Goal: Transaction & Acquisition: Purchase product/service

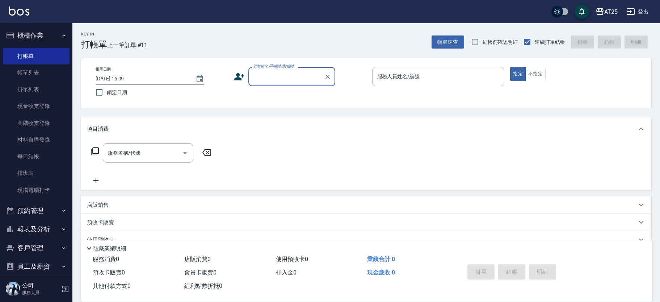
scroll to position [15, 0]
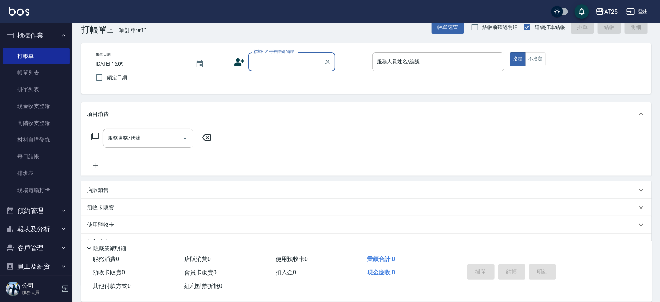
click at [290, 56] on input "顧客姓名/手機號碼/編號" at bounding box center [285, 61] width 69 height 13
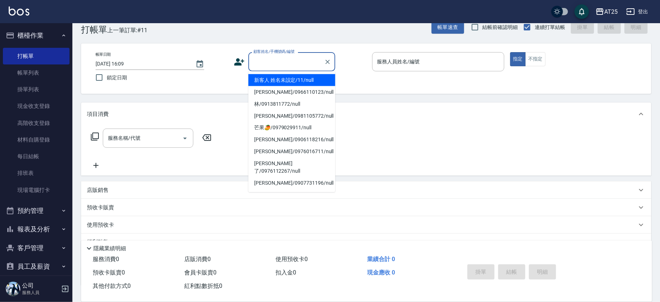
click at [305, 74] on li "新客人 姓名未設定/11/null" at bounding box center [291, 80] width 87 height 12
type input "新客人 姓名未設定/11/null"
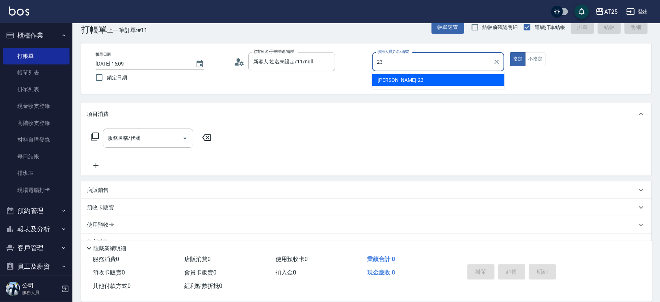
type input "Emma-23"
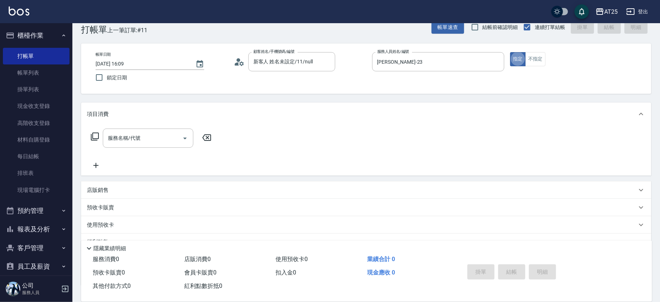
type button "true"
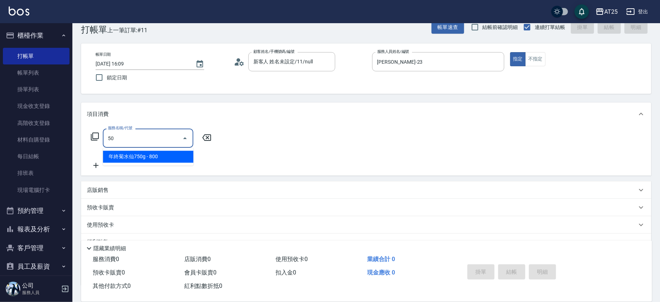
type input "501"
type input "100"
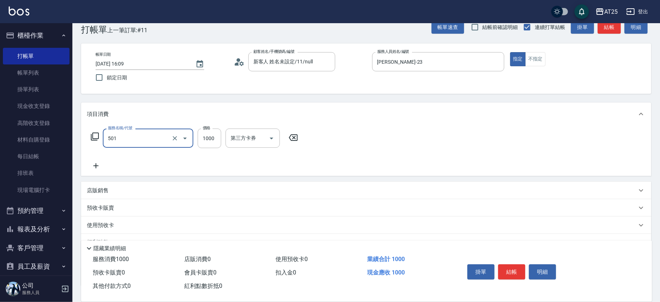
type input "染髮(501)"
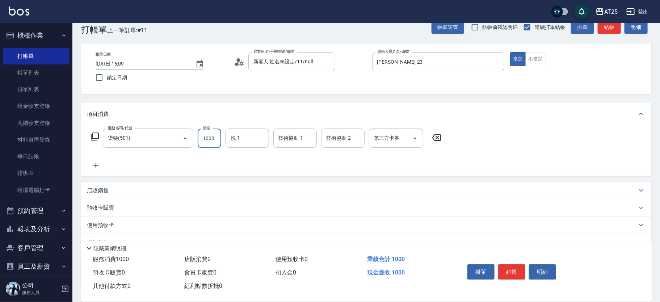
type input "0"
type input "10"
type input "109"
type input "100"
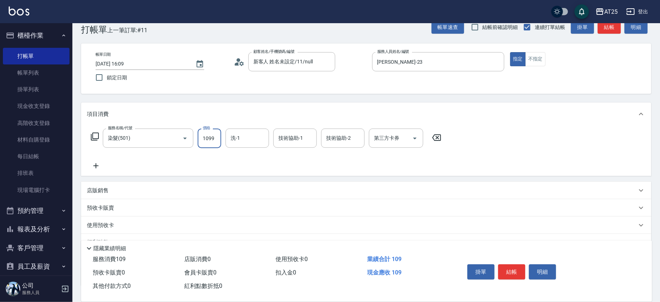
type input "1099"
type input "游惠文-61"
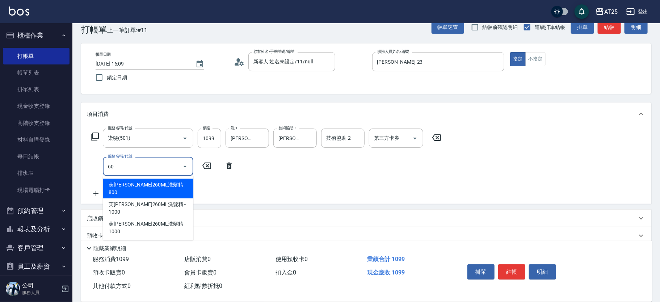
type input "601"
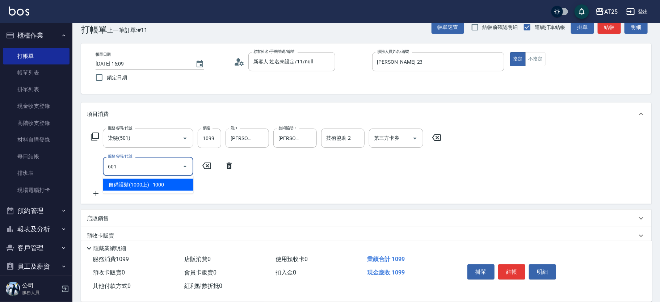
type input "200"
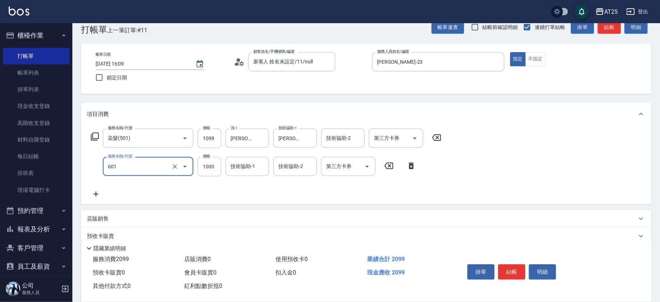
type input "自備護髮(1000上)(601)"
type input "110"
type input "18"
type input "120"
type input "180"
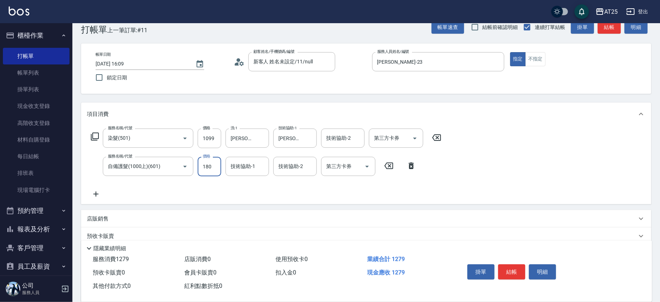
type input "280"
type input "1800"
type input "游惠文-61"
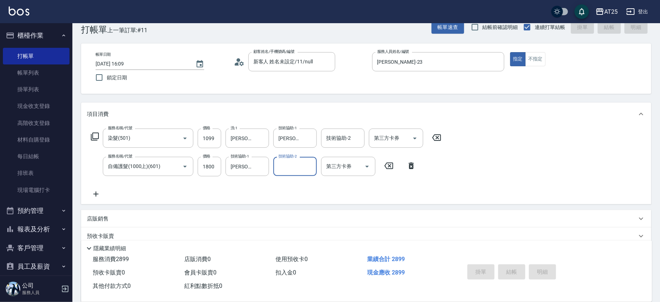
type input "2025/09/08 17:00"
type input "0"
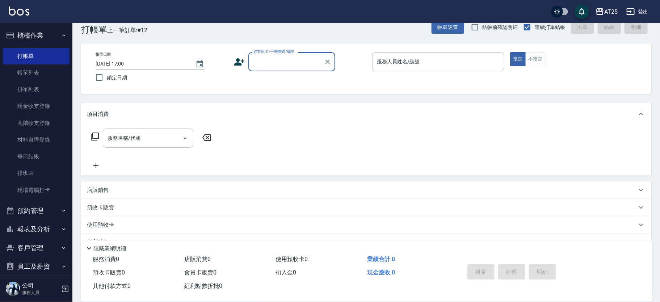
click at [293, 59] on input "顧客姓名/手機號碼/編號" at bounding box center [285, 61] width 69 height 13
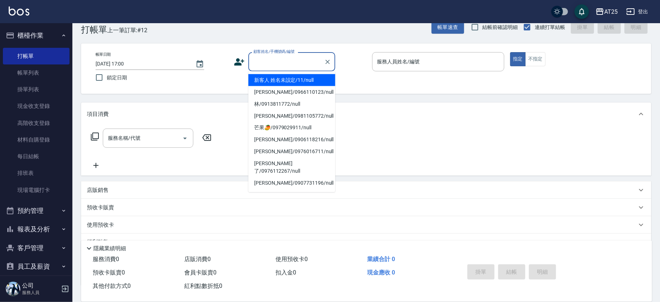
click at [301, 81] on li "新客人 姓名未設定/11/null" at bounding box center [291, 80] width 87 height 12
type input "新客人 姓名未設定/11/null"
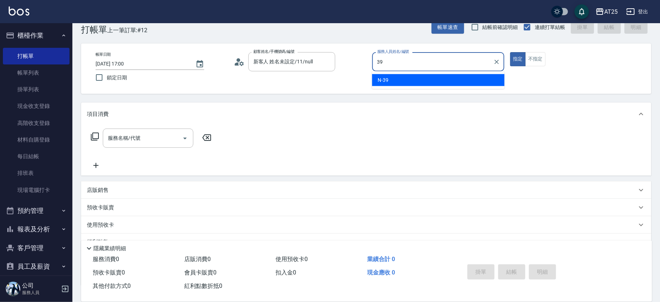
type input "N-39"
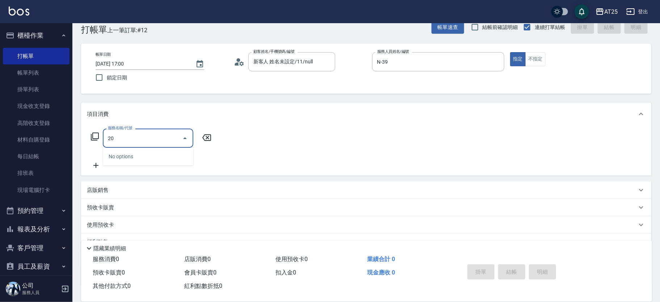
type input "201"
type input "30"
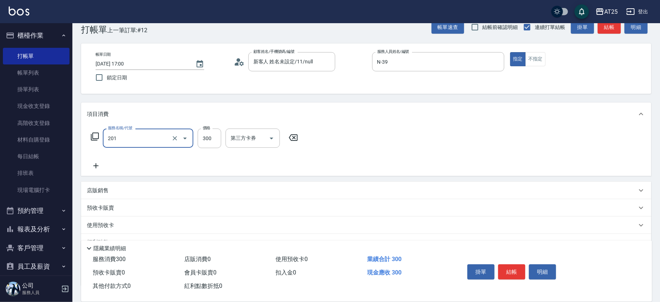
type input "洗髮(201)"
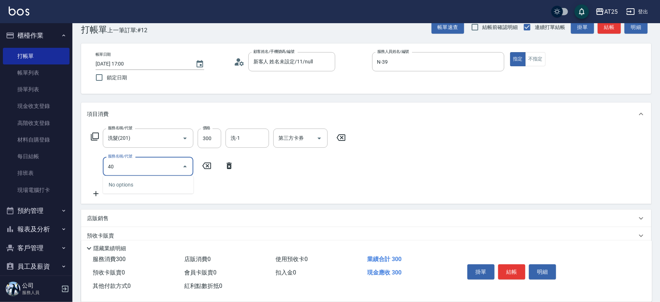
type input "401"
type input "60"
type input "剪髮(401)"
type input "30"
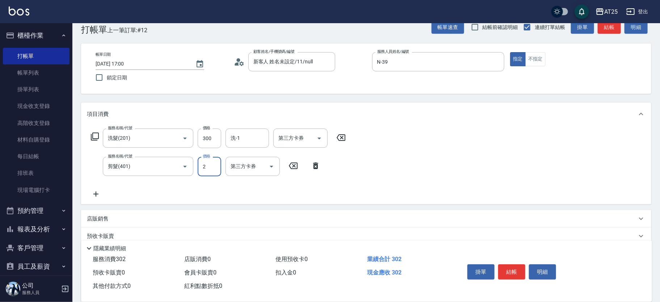
type input "20"
type input "50"
type input "200"
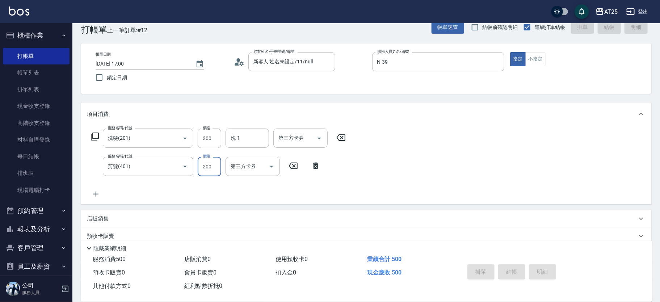
type input "2025/09/08 17:18"
type input "0"
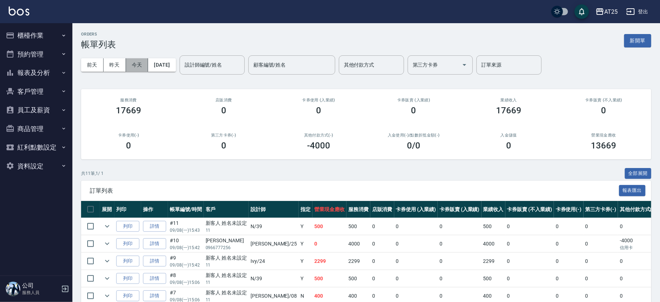
click at [141, 64] on button "今天" at bounding box center [137, 64] width 22 height 13
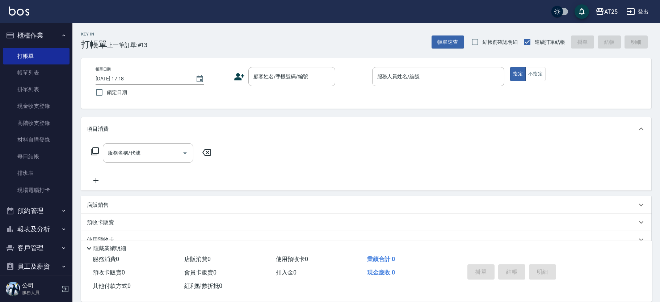
scroll to position [15, 0]
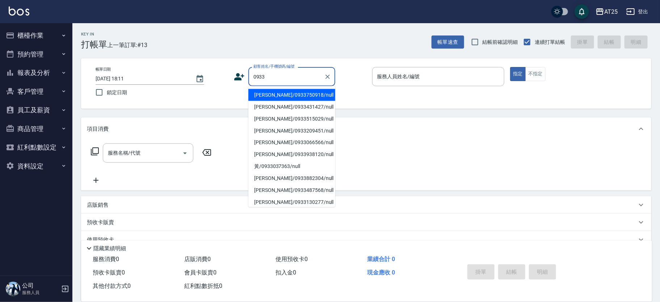
click at [277, 93] on li "黃仁慧/0933750918/null" at bounding box center [291, 95] width 87 height 12
type input "黃仁慧/0933750918/null"
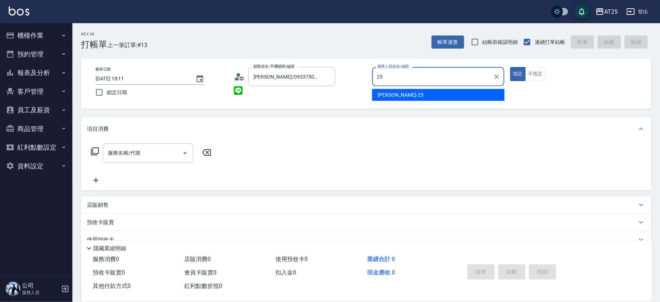
type input "Evan-25"
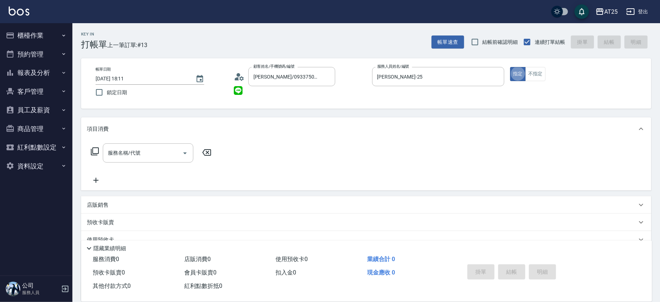
type button "true"
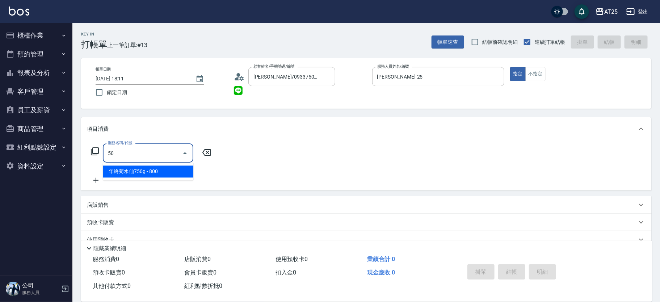
type input "501"
type input "100"
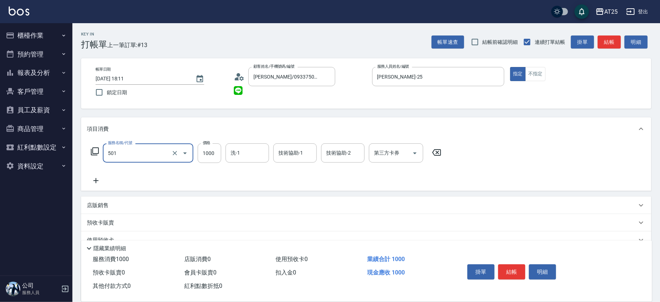
type input "染髮(501)"
type input "0"
type input "57"
type input "50"
type input "570"
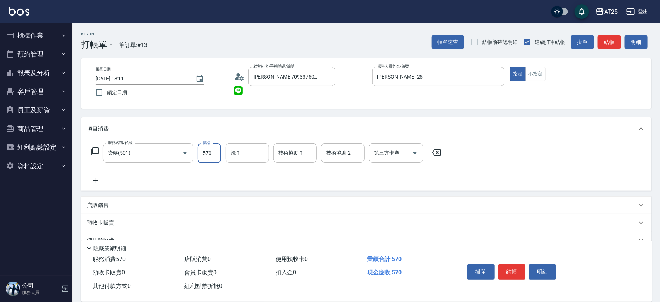
type input "570"
type input "5700"
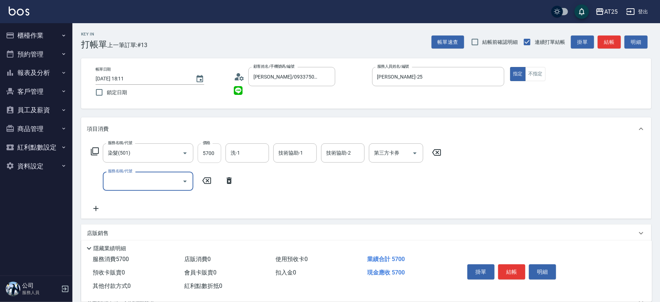
click at [205, 154] on input "5700" at bounding box center [210, 153] width 24 height 20
type input "0"
type input "37"
type input "30"
type input "370"
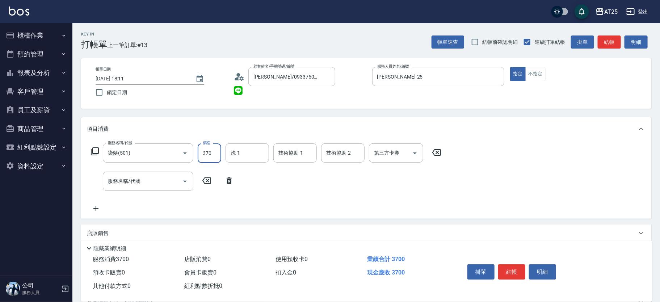
type input "370"
type input "3700"
click at [138, 179] on div "服務名稱/代號 服務名稱/代號" at bounding box center [148, 180] width 90 height 19
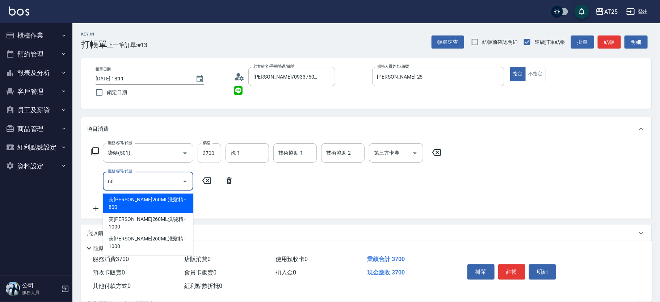
type input "601"
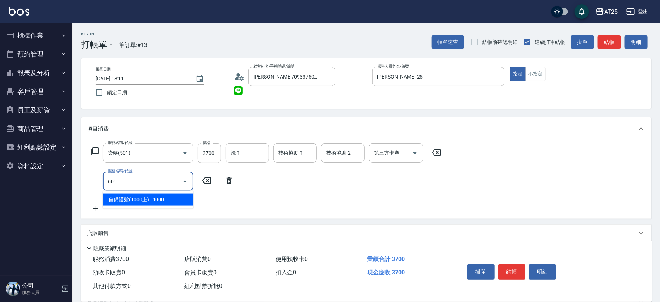
type input "470"
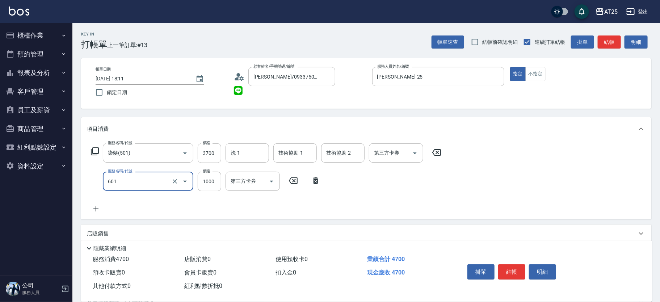
type input "自備護髮(1000上)(601)"
type input "370"
type input "15"
type input "380"
type input "150"
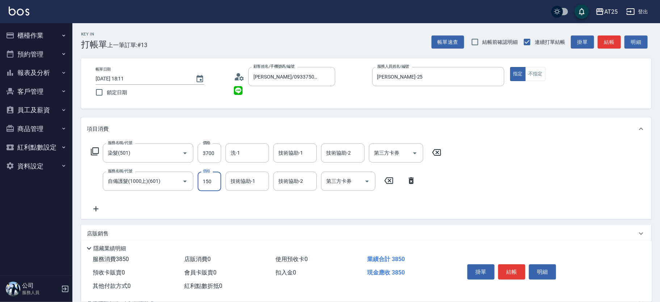
type input "520"
type input "1500"
click at [531, 69] on button "不指定" at bounding box center [535, 74] width 20 height 14
click at [511, 268] on button "結帳" at bounding box center [511, 271] width 27 height 15
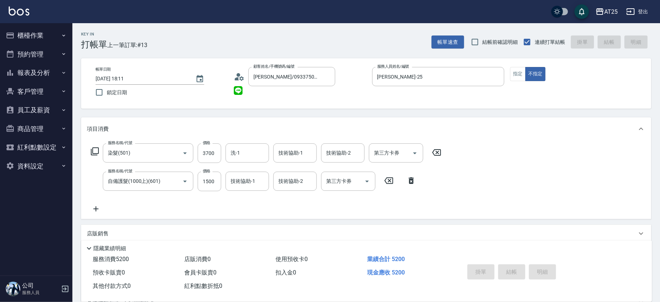
type input "2025/09/08 18:12"
type input "0"
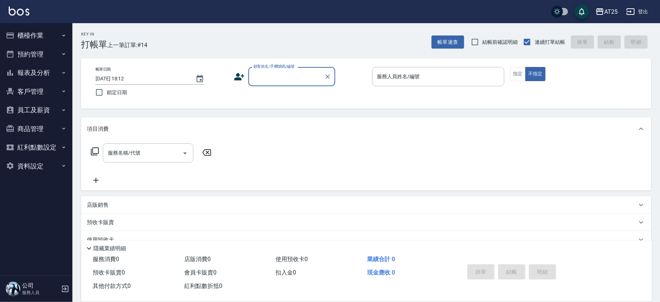
click at [41, 34] on button "櫃檯作業" at bounding box center [36, 35] width 67 height 19
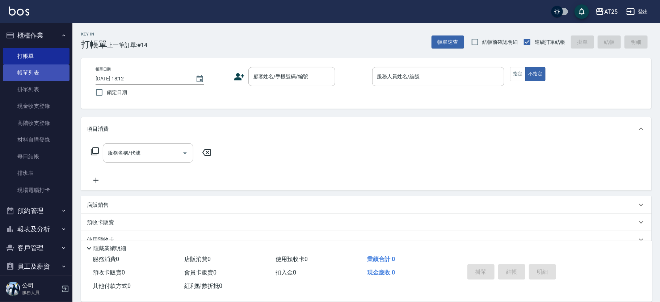
click at [36, 74] on link "帳單列表" at bounding box center [36, 72] width 67 height 17
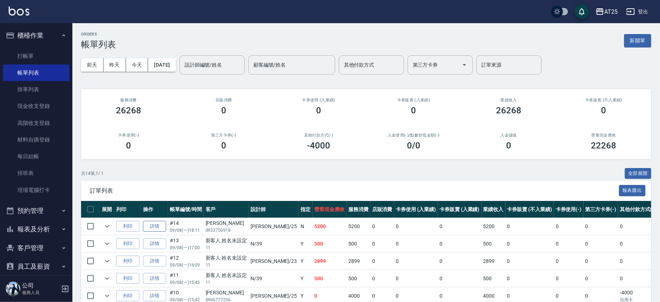
click at [158, 228] on link "詳情" at bounding box center [154, 226] width 23 height 11
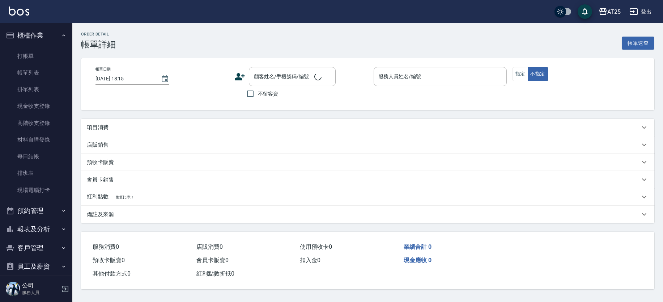
type input "2025/09/08 18:11"
type input "Evan-25"
type input "520"
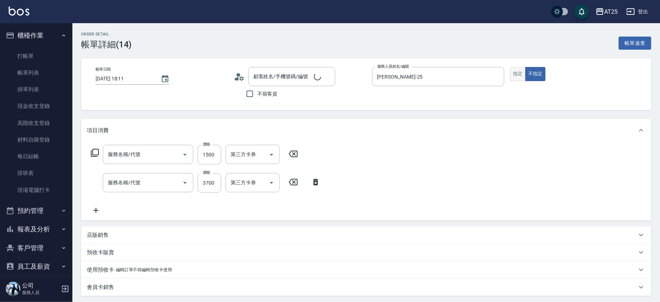
type input "黃仁慧/0933750918/null"
type input "自備護髮(1000上)(601)"
type input "染髮(501)"
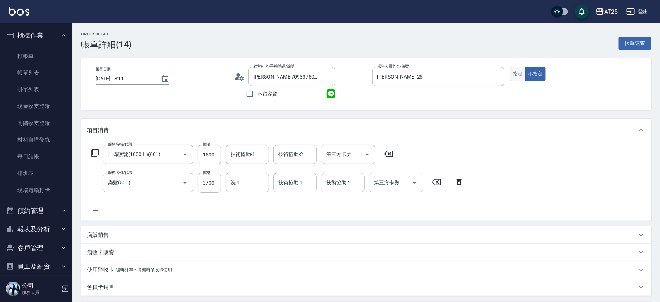
click at [519, 73] on button "指定" at bounding box center [518, 74] width 16 height 14
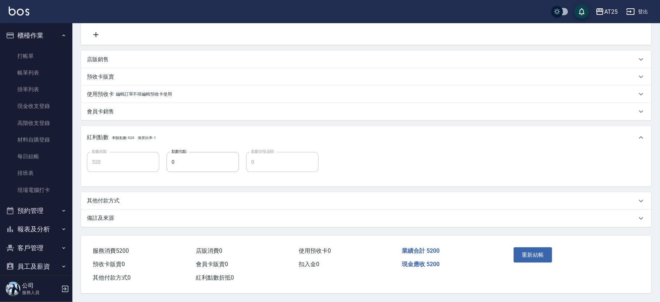
click at [531, 238] on div "重新結帳" at bounding box center [572, 260] width 140 height 49
click at [536, 249] on button "重新結帳" at bounding box center [532, 254] width 38 height 15
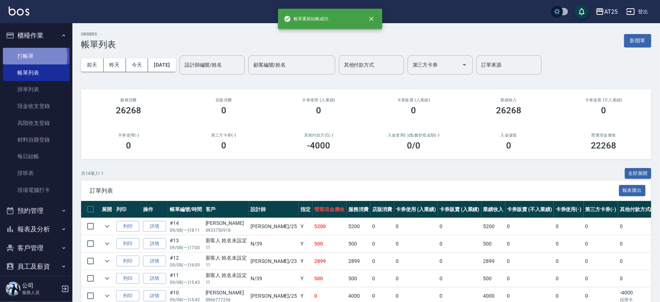
click at [30, 56] on link "打帳單" at bounding box center [36, 56] width 67 height 17
